Goal: Task Accomplishment & Management: Complete application form

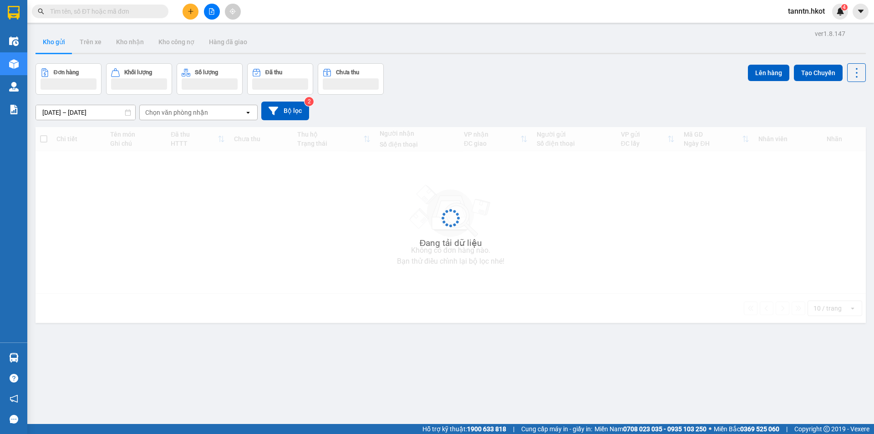
click at [126, 13] on input "text" at bounding box center [103, 11] width 107 height 10
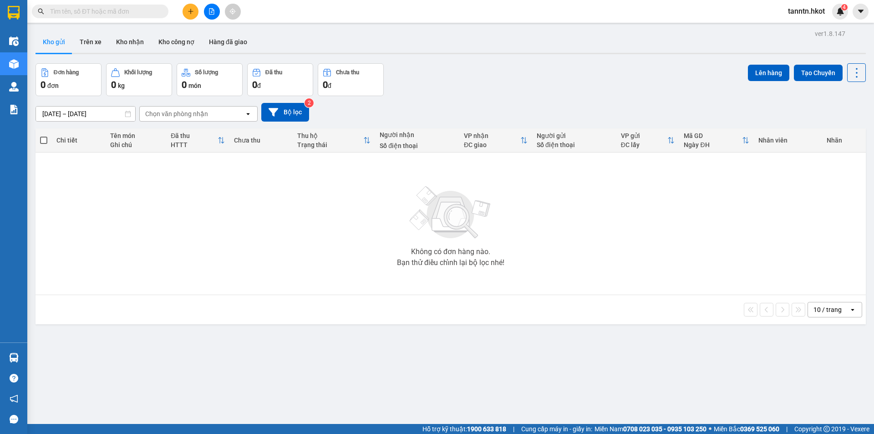
paste input "LC0810250064"
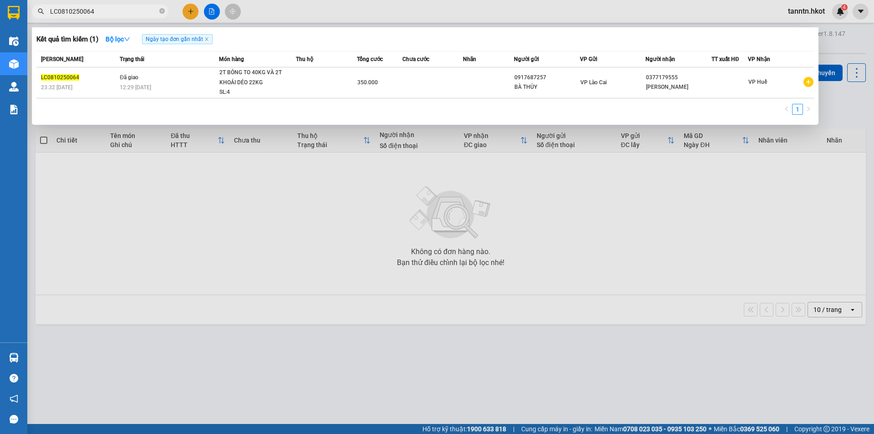
type input "LC0810250064"
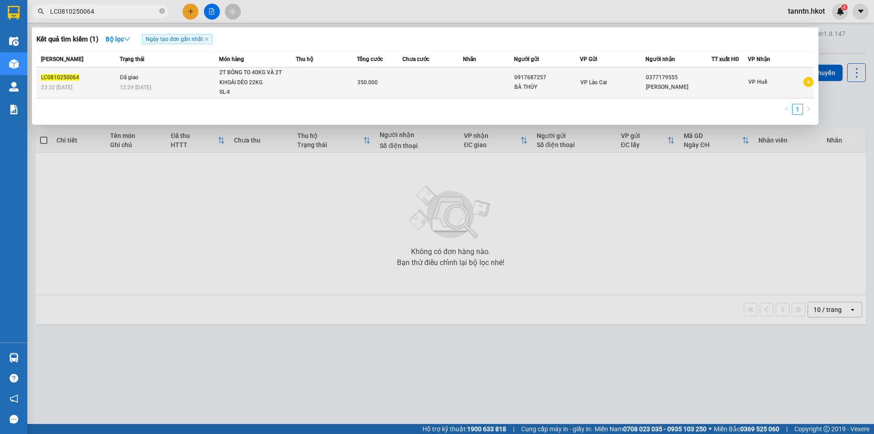
click at [345, 80] on td at bounding box center [326, 82] width 61 height 31
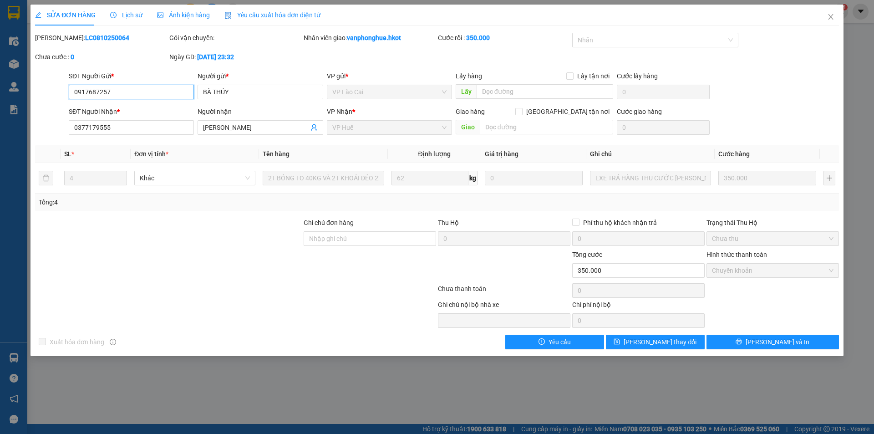
type input "0917687257"
type input "BÀ THỦY"
type input "0377179555"
type input "[PERSON_NAME]"
type input "0"
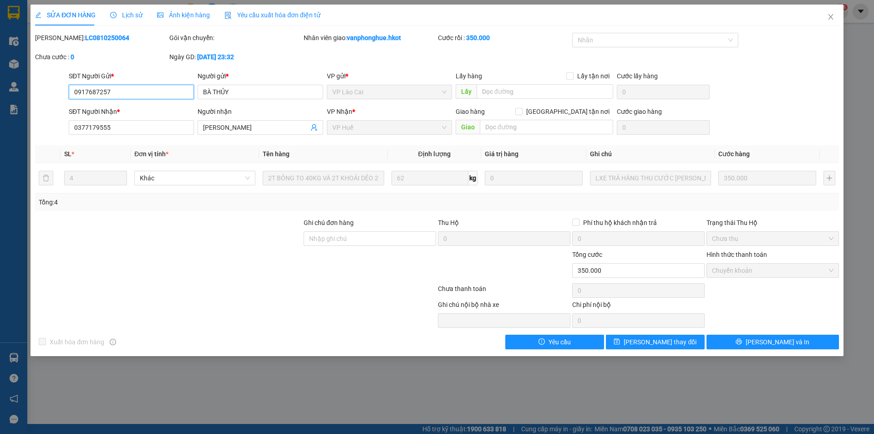
type input "350.000"
click at [830, 15] on icon "close" at bounding box center [830, 16] width 7 height 7
